Goal: Use online tool/utility: Utilize a website feature to perform a specific function

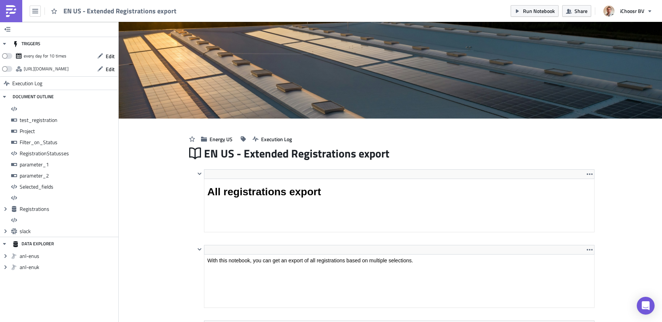
scroll to position [85, 398]
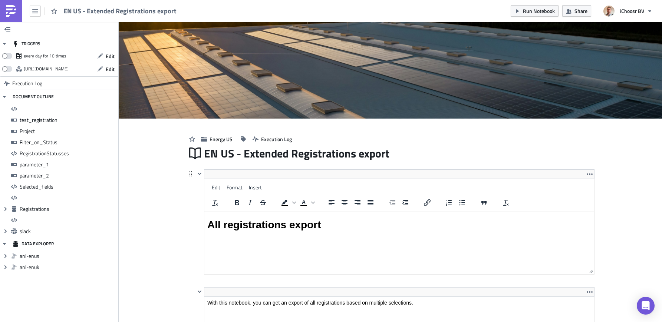
click at [309, 212] on html "All registrations export" at bounding box center [399, 225] width 390 height 26
click at [5, 210] on icon "Expand group" at bounding box center [6, 209] width 6 height 6
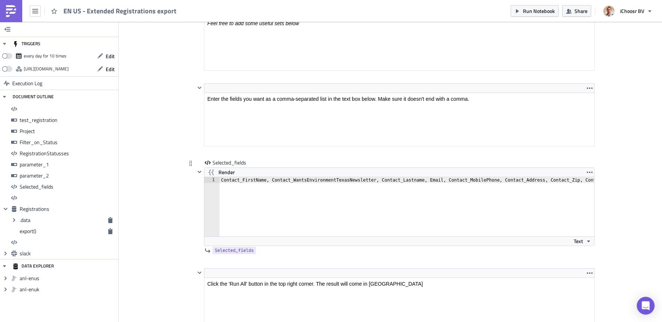
click at [362, 189] on div "Contact_FirstName, Contact_WantsEnvironmentTexasNewsletter, Contact_Lastname, E…" at bounding box center [490, 212] width 540 height 71
click at [355, 181] on div "Contact_FirstName, Contact_WantsEnvironmentTexasNewsletter, Contact_Lastname, E…" at bounding box center [324, 212] width 540 height 71
click at [410, 180] on div "Contact_FirstName, Contact_WantsEnvironmentTexasNewsletter, Contact_Lastname, E…" at bounding box center [324, 212] width 540 height 71
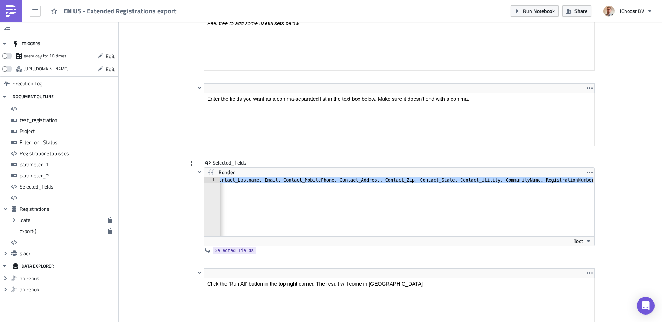
click at [476, 196] on div "Contact_FirstName, Contact_WantsEnvironmentTexasNewsletter, Contact_Lastname, E…" at bounding box center [324, 212] width 540 height 71
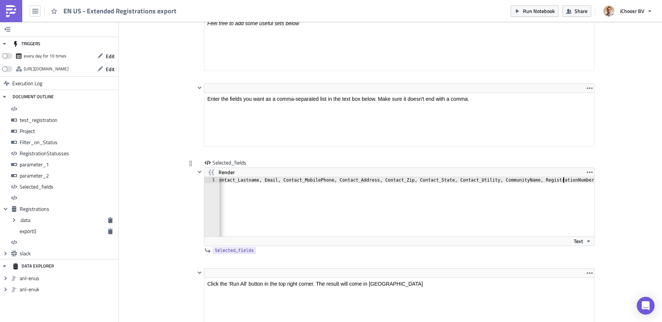
click at [564, 181] on div "Contact_FirstName, Contact_WantsEnvironmentTexasNewsletter, Contact_Lastname, E…" at bounding box center [324, 212] width 540 height 71
drag, startPoint x: 557, startPoint y: 181, endPoint x: 620, endPoint y: 181, distance: 63.0
click at [577, 190] on div "Contact_FirstName, Contact_WantsEnvironmentTexasNewsletter, Contact_Lastname, E…" at bounding box center [324, 212] width 540 height 71
click at [500, 180] on div "Contact_FirstName, Contact_WantsEnvironmentTexasNewsletter, Contact_Lastname, E…" at bounding box center [324, 212] width 540 height 71
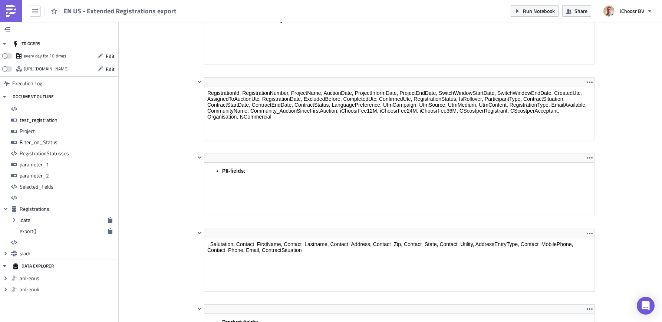
scroll to position [2383, 0]
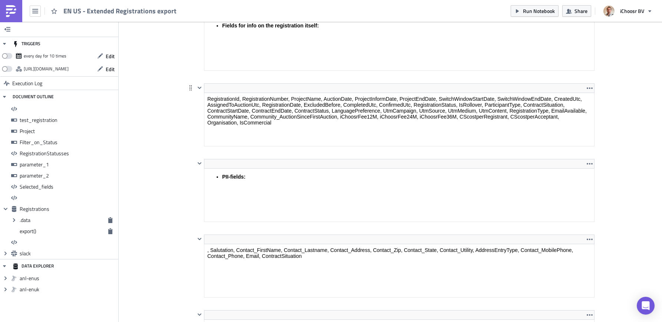
click at [437, 93] on html "RegistrationId, RegistrationNumber, ProjectName, AuctionDate, ProjectInformDate…" at bounding box center [399, 111] width 390 height 36
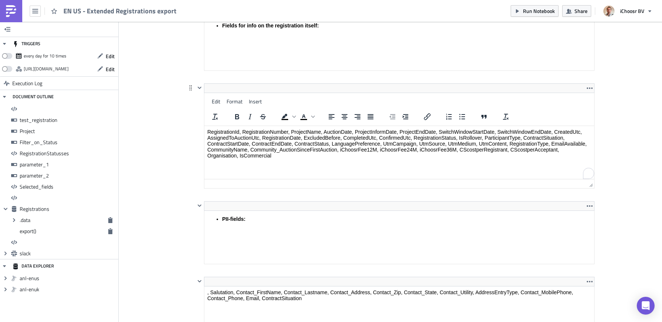
click at [437, 106] on div "Edit Format Insert" at bounding box center [399, 102] width 390 height 14
click at [442, 126] on html "RegistrationId, RegistrationNumber, ProjectName, AuctionDate, ProjectInformDate…" at bounding box center [399, 144] width 390 height 36
drag, startPoint x: 414, startPoint y: 138, endPoint x: 456, endPoint y: 138, distance: 41.9
click at [456, 138] on p "RegistrationId, RegistrationNumber, ProjectName, AuctionDate, ProjectInformDate…" at bounding box center [399, 144] width 384 height 30
drag, startPoint x: 483, startPoint y: 139, endPoint x: 413, endPoint y: 136, distance: 70.1
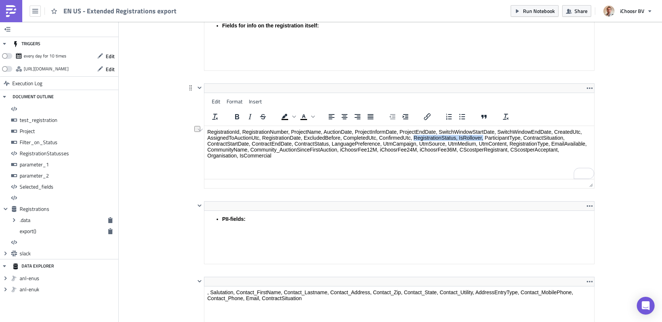
click at [413, 136] on p "RegistrationId, RegistrationNumber, ProjectName, AuctionDate, ProjectInformDate…" at bounding box center [399, 144] width 384 height 30
copy p "RegistrationStatus, IsRollover,"
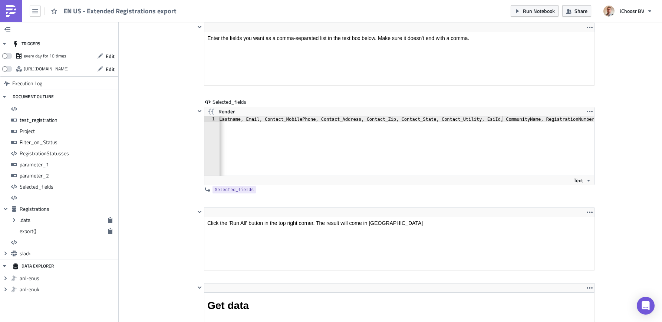
scroll to position [3695, 0]
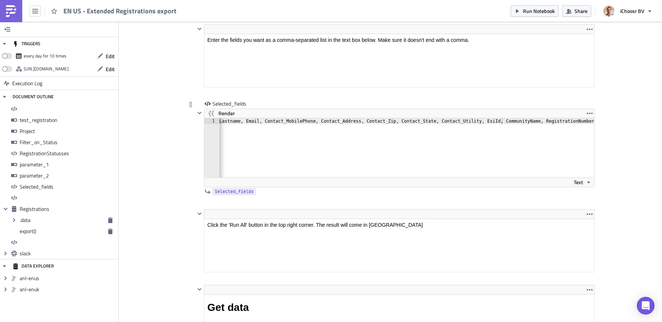
click at [435, 139] on div "Contact_FirstName, Contact_WantsEnvironmentTexasNewsletter, Contact_Lastname, E…" at bounding box center [315, 153] width 558 height 71
click at [439, 122] on div "Contact_FirstName, Contact_WantsEnvironmentTexasNewsletter, Contact_Lastname, E…" at bounding box center [315, 153] width 558 height 71
paste textarea "RegistrationStatus, IsRollover,"
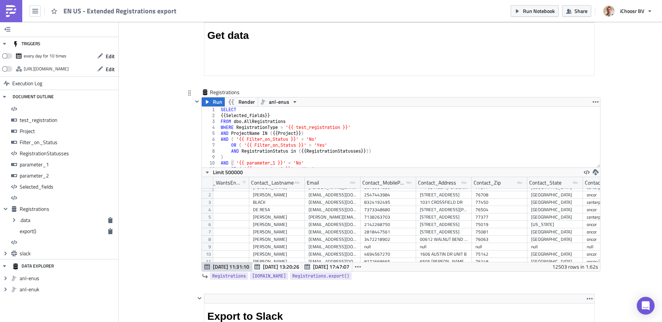
scroll to position [4, 78]
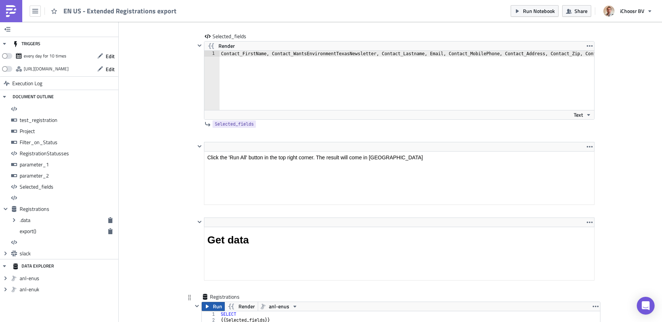
type textarea "Contact_FirstName, Contact_WantsEnvironmentTexasNewsletter, Contact_Lastname, E…"
click at [208, 306] on icon "button" at bounding box center [207, 307] width 3 height 4
